Goal: Check status: Check status

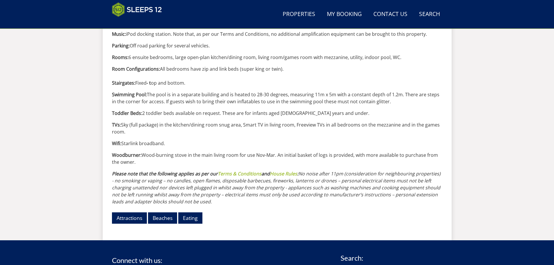
scroll to position [645, 0]
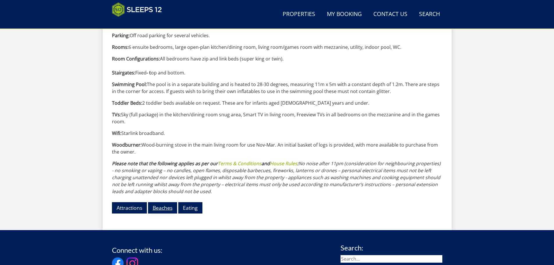
click at [166, 208] on link "Beaches" at bounding box center [162, 207] width 29 height 11
click at [198, 207] on link "Eating" at bounding box center [190, 207] width 24 height 11
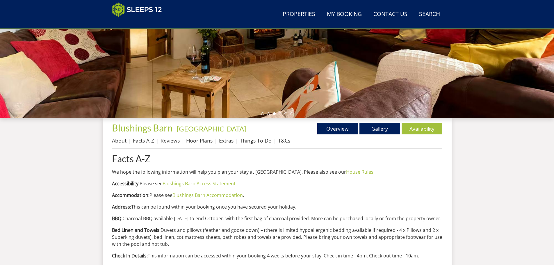
scroll to position [122, 0]
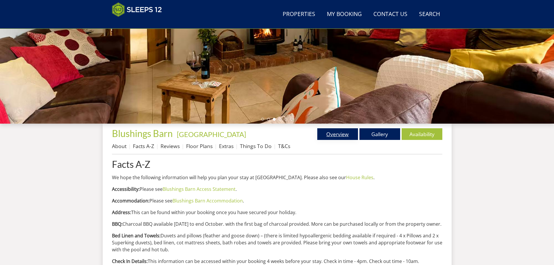
click at [338, 136] on link "Overview" at bounding box center [337, 134] width 41 height 12
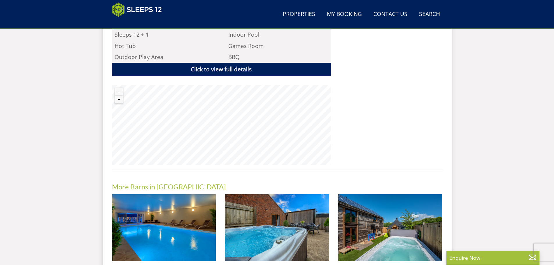
scroll to position [412, 0]
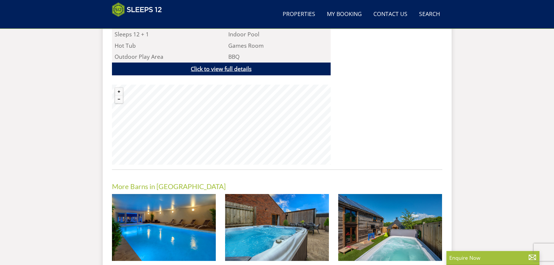
click at [223, 63] on link "Click to view full details" at bounding box center [221, 69] width 219 height 13
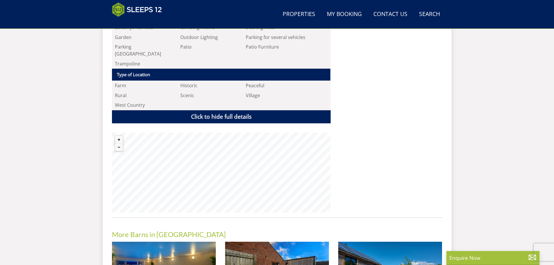
scroll to position [936, 0]
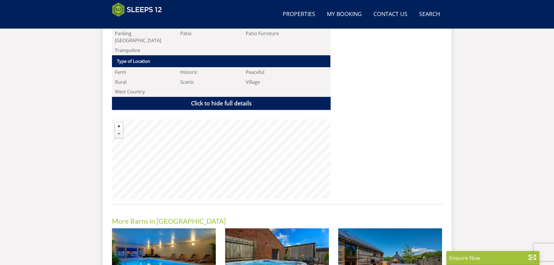
click at [120, 122] on button "Zoom in" at bounding box center [119, 126] width 8 height 8
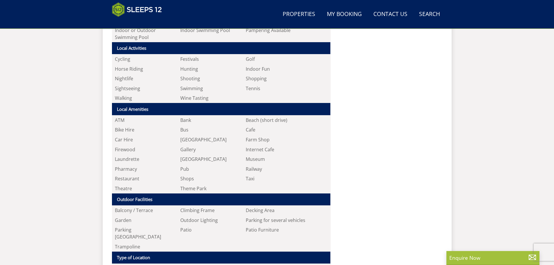
scroll to position [565, 0]
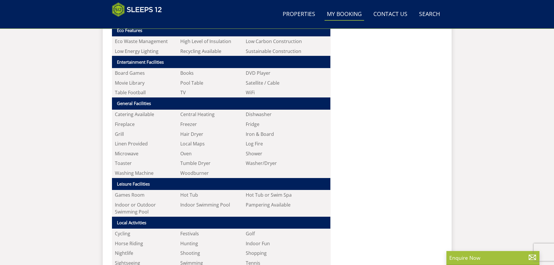
click at [335, 13] on link "My Booking" at bounding box center [345, 14] width 40 height 13
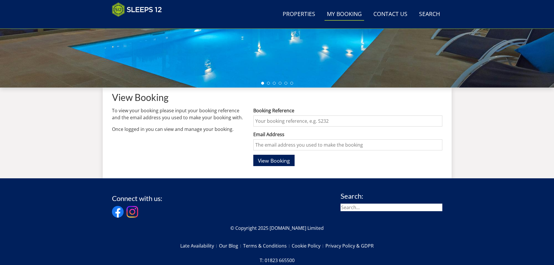
scroll to position [159, 0]
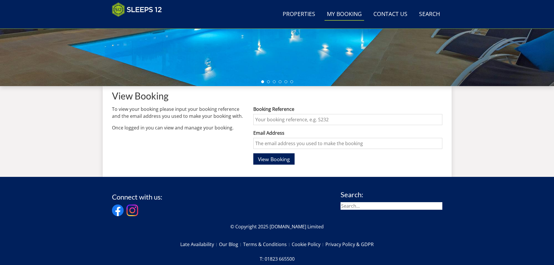
click at [294, 118] on input "Booking Reference" at bounding box center [347, 119] width 189 height 11
type input "s47812"
click at [300, 144] on input "Email Address" at bounding box center [347, 143] width 189 height 11
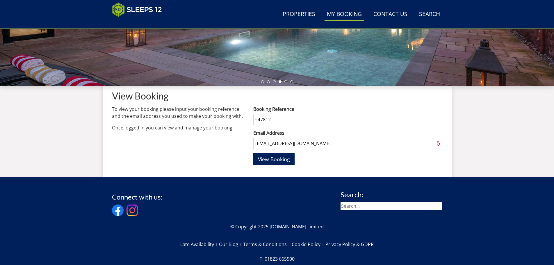
type input "kez.ryder@gmx.com"
click at [253, 153] on button "View Booking" at bounding box center [273, 158] width 41 height 11
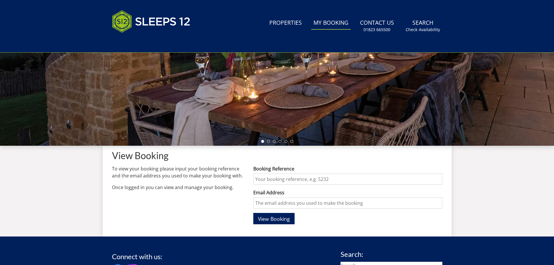
scroll to position [0, 0]
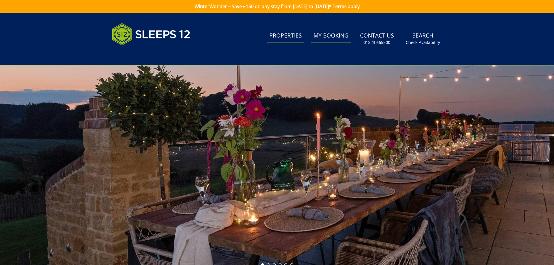
click at [287, 35] on link "Properties" at bounding box center [285, 35] width 37 height 13
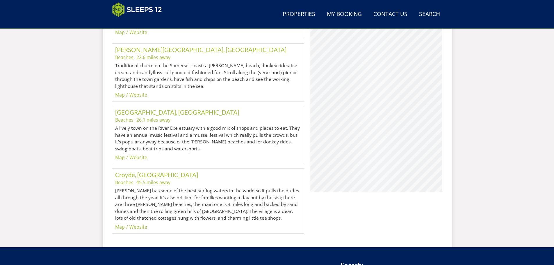
scroll to position [791, 0]
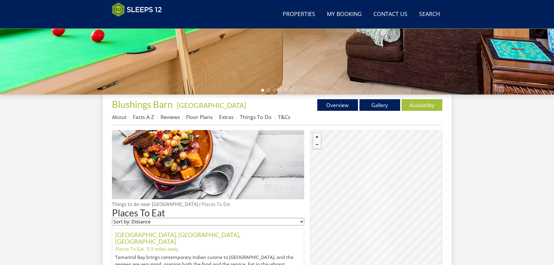
scroll to position [267, 0]
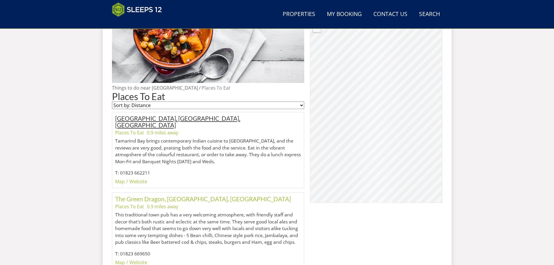
click at [204, 118] on link "Tamarind Bay Indian Restaurant, Wellington, Somerset" at bounding box center [177, 122] width 125 height 14
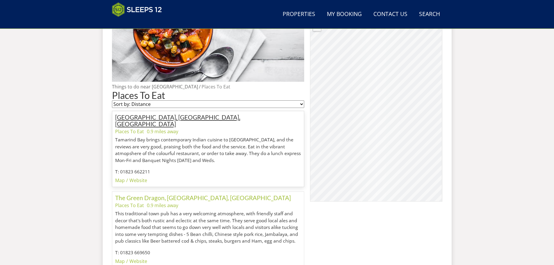
scroll to position [281, 0]
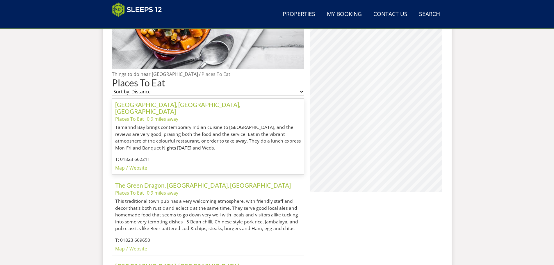
click at [138, 165] on link "Website" at bounding box center [138, 168] width 18 height 6
click at [205, 106] on link "Tamarind Bay Indian Restaurant, Wellington, Somerset" at bounding box center [177, 108] width 125 height 14
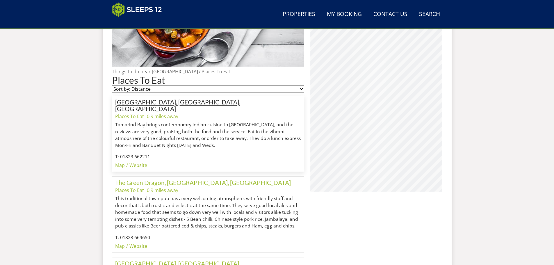
scroll to position [284, 0]
click at [206, 100] on link "Tamarind Bay Indian Restaurant, Wellington, Somerset" at bounding box center [177, 105] width 125 height 14
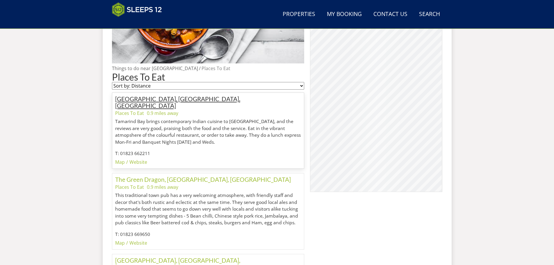
click at [188, 98] on link "Tamarind Bay Indian Restaurant, Wellington, Somerset" at bounding box center [177, 102] width 125 height 14
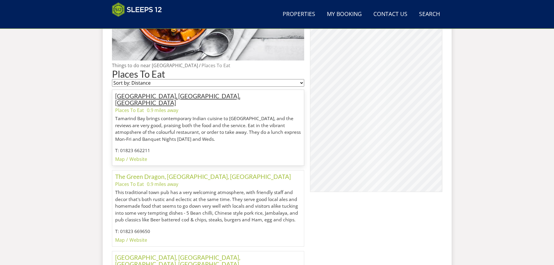
click at [188, 98] on link "Tamarind Bay Indian Restaurant, Wellington, Somerset" at bounding box center [177, 99] width 125 height 14
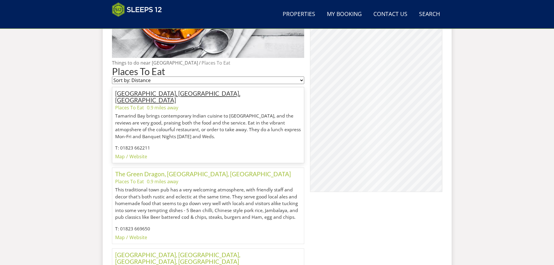
scroll to position [292, 0]
drag, startPoint x: 267, startPoint y: 93, endPoint x: 115, endPoint y: 94, distance: 151.6
click at [115, 94] on h3 "Tamarind Bay Indian Restaurant, Wellington, Somerset" at bounding box center [208, 96] width 186 height 13
copy link "Tamarind Bay Indian Restaurant, Wellington, Somerset"
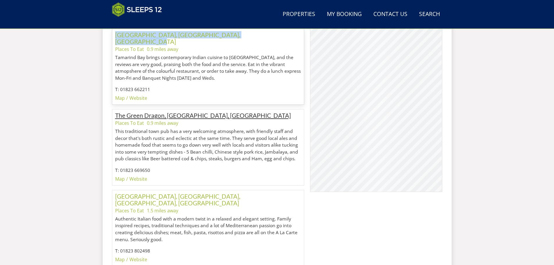
scroll to position [380, 0]
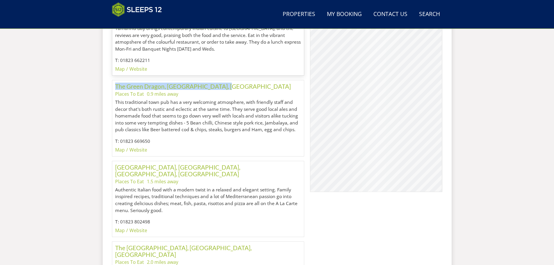
drag, startPoint x: 227, startPoint y: 81, endPoint x: 113, endPoint y: 80, distance: 114.3
click at [113, 80] on div "The Green Dragon, Wellington, Somerset Places To Eat 0.9 miles away This tradit…" at bounding box center [208, 118] width 193 height 77
copy link "The Green Dragon, Wellington, Somerset"
click at [170, 163] on link "Villa Verde, Rockwell Green, Wellington, Somerset" at bounding box center [177, 170] width 125 height 14
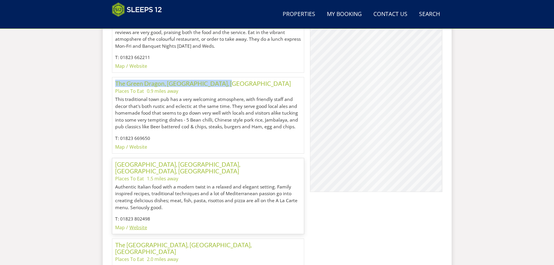
click at [138, 224] on link "Website" at bounding box center [138, 227] width 18 height 6
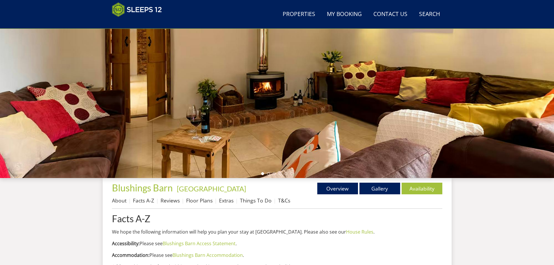
scroll to position [180, 0]
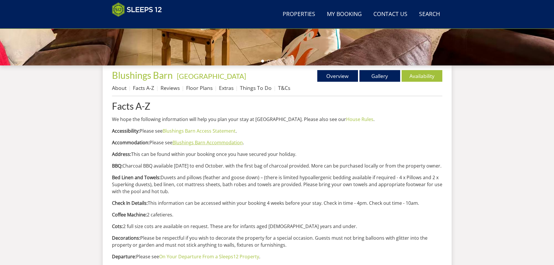
click at [202, 145] on link "Blushings Barn Accommodation" at bounding box center [207, 142] width 70 height 6
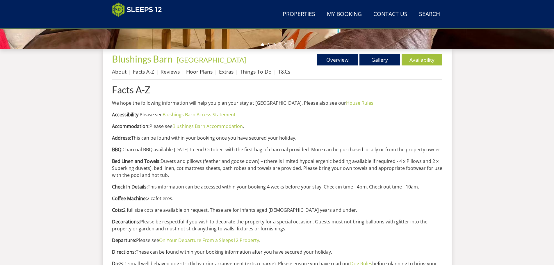
scroll to position [209, 0]
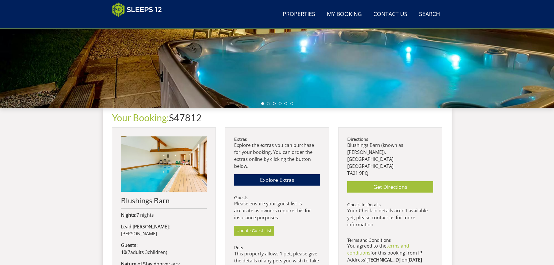
scroll to position [158, 0]
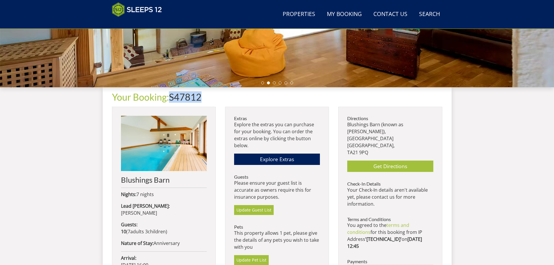
drag, startPoint x: 205, startPoint y: 96, endPoint x: 171, endPoint y: 97, distance: 33.5
click at [171, 97] on h1 "Your Booking: S47812" at bounding box center [277, 97] width 330 height 10
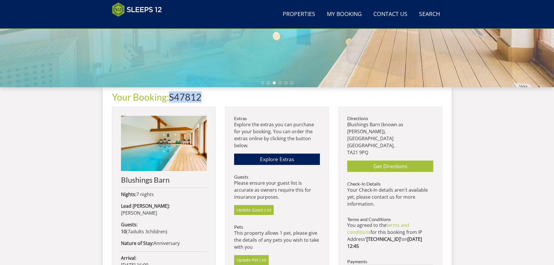
copy h1 "S47812"
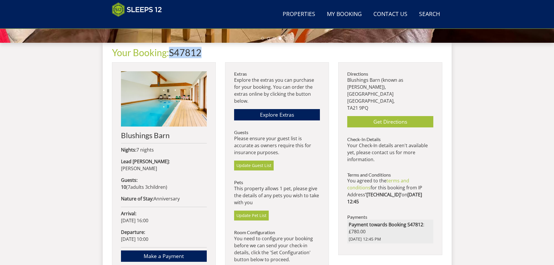
scroll to position [216, 0]
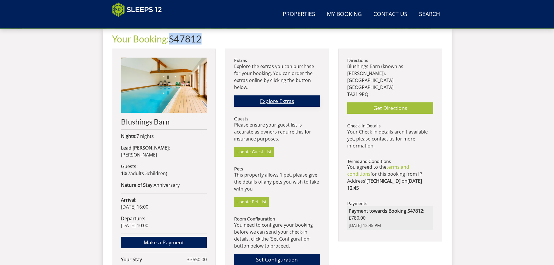
click at [275, 99] on link "Explore Extras" at bounding box center [277, 100] width 86 height 11
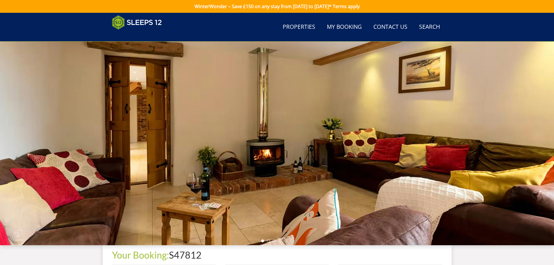
scroll to position [216, 0]
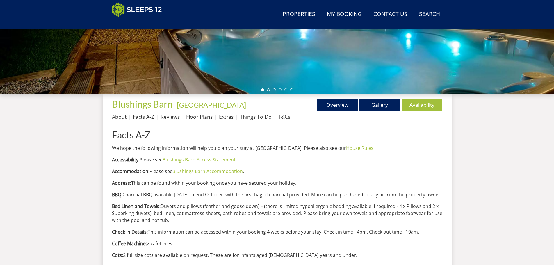
scroll to position [180, 0]
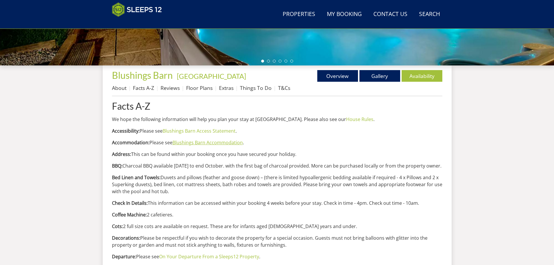
click at [214, 143] on link "Blushings Barn Accommodation" at bounding box center [207, 142] width 70 height 6
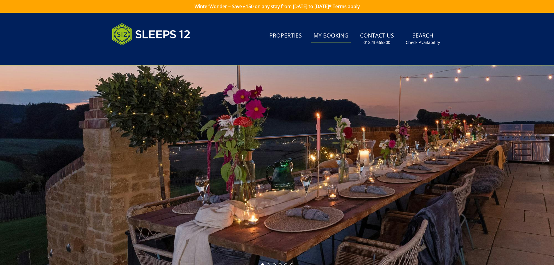
click at [326, 37] on link "My Booking" at bounding box center [331, 35] width 40 height 13
click at [332, 34] on link "My Booking" at bounding box center [331, 35] width 40 height 13
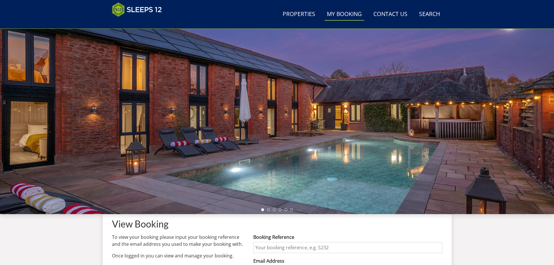
scroll to position [159, 0]
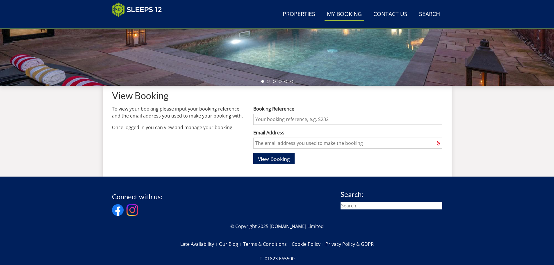
click at [279, 118] on input "Booking Reference" at bounding box center [347, 119] width 189 height 11
drag, startPoint x: 279, startPoint y: 118, endPoint x: 273, endPoint y: 118, distance: 6.1
click at [273, 118] on input "Booking Reference" at bounding box center [347, 119] width 189 height 11
type input "s47812"
click at [278, 145] on input "Email Address" at bounding box center [347, 143] width 189 height 11
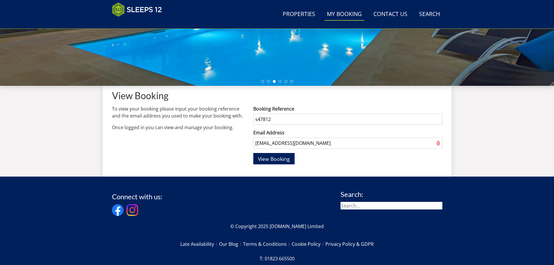
type input "kez.Ryder@gmx.com"
click at [253, 153] on button "View Booking" at bounding box center [273, 158] width 41 height 11
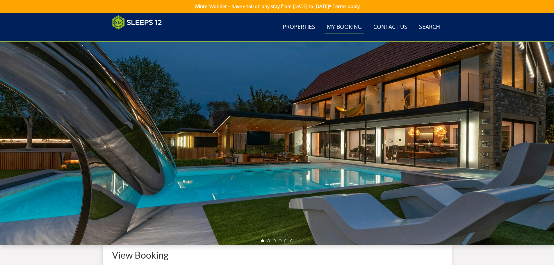
scroll to position [98, 0]
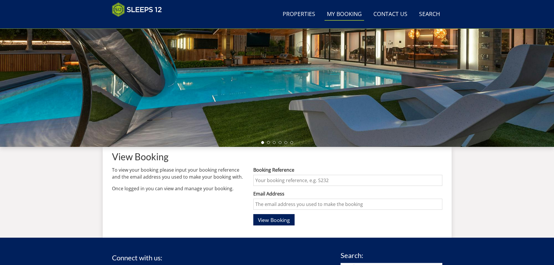
click at [284, 177] on input "Booking Reference" at bounding box center [347, 180] width 189 height 11
click at [257, 181] on input "s47812" at bounding box center [347, 180] width 189 height 11
type input "S47812"
click at [298, 204] on input "Email Address" at bounding box center [347, 204] width 189 height 11
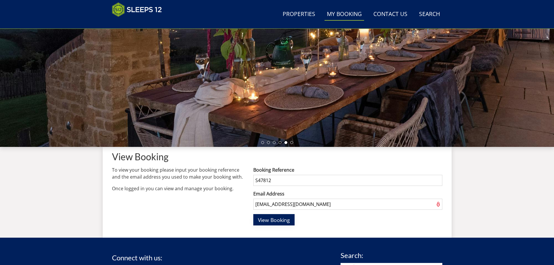
type input "kez.ryder@gmx.com"
click at [282, 219] on span "View Booking" at bounding box center [274, 219] width 32 height 7
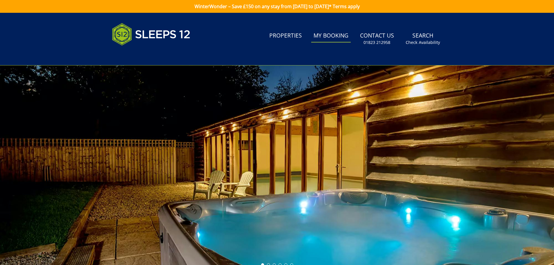
click at [335, 37] on link "My Booking" at bounding box center [331, 35] width 40 height 13
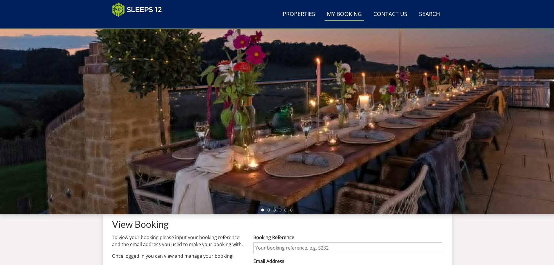
scroll to position [160, 0]
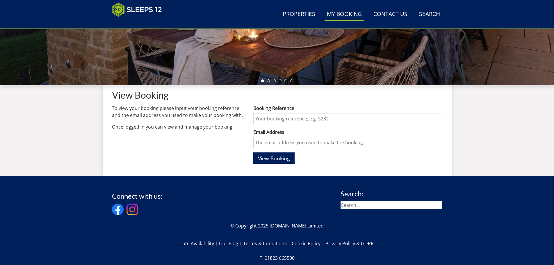
click at [297, 119] on input "Booking Reference" at bounding box center [347, 118] width 189 height 11
type input "s47812"
click at [298, 142] on input "Email Address" at bounding box center [347, 142] width 189 height 11
